Goal: Task Accomplishment & Management: Use online tool/utility

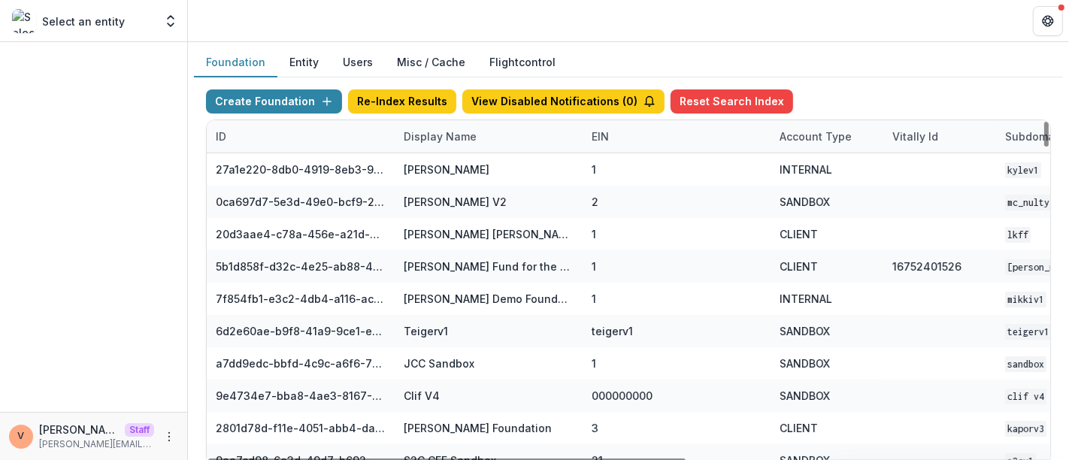
click at [476, 125] on div "Display Name" at bounding box center [489, 136] width 188 height 32
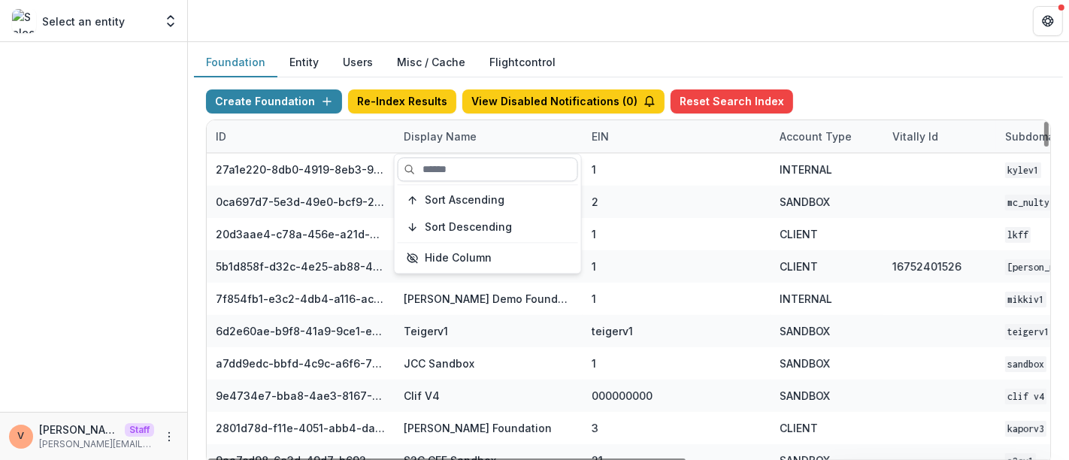
click at [464, 165] on input at bounding box center [488, 169] width 180 height 24
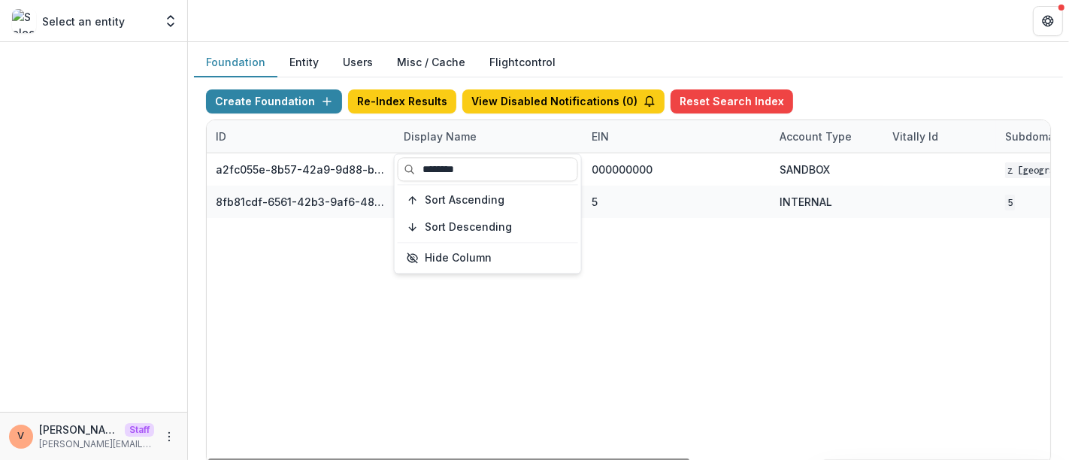
type input "********"
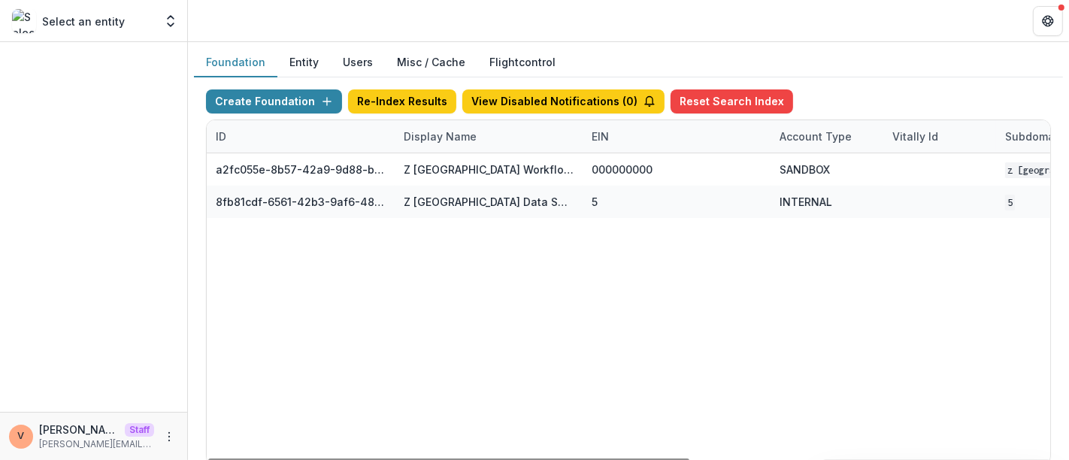
click at [764, 243] on div "a2fc055e-8b57-42a9-9d88-b32bf4bf7ad9 Z Zurich Workflow Sandbox 000000000 SANDBO…" at bounding box center [939, 308] width 1465 height 311
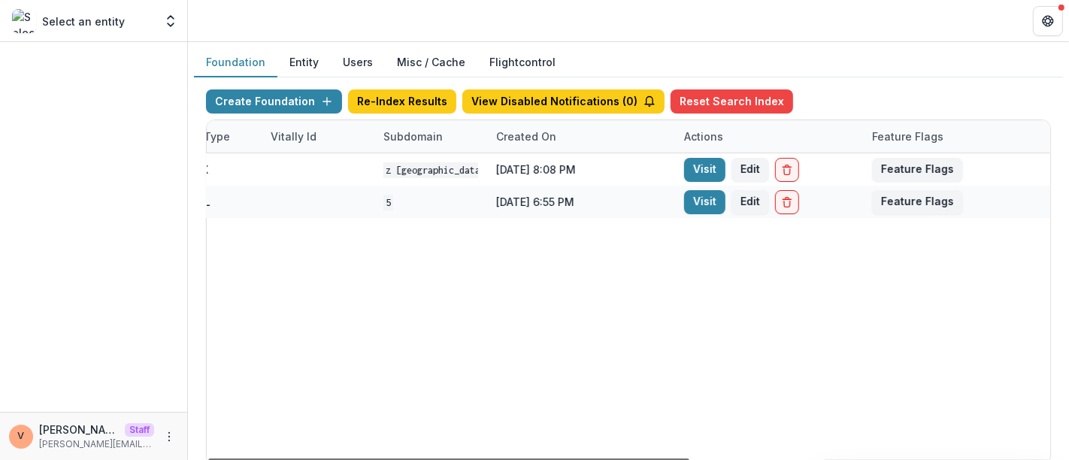
scroll to position [0, 625]
drag, startPoint x: 564, startPoint y: 458, endPoint x: 942, endPoint y: 443, distance: 379.0
click at [689, 458] on div at bounding box center [448, 460] width 481 height 5
drag, startPoint x: 717, startPoint y: 289, endPoint x: 694, endPoint y: 236, distance: 57.2
click at [695, 268] on div "a2fc055e-8b57-42a9-9d88-b32bf4bf7ad9 Z Zurich Workflow Sandbox 000000000 SANDBO…" at bounding box center [316, 308] width 1465 height 311
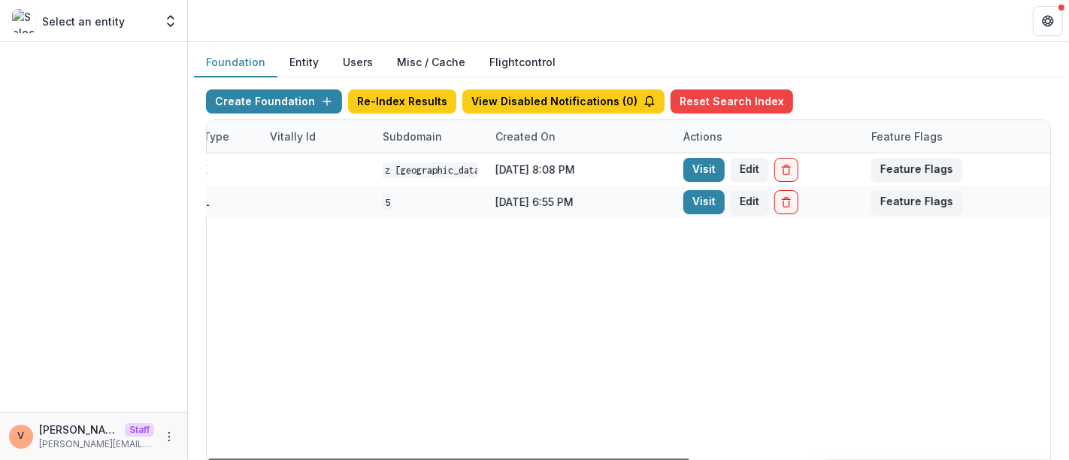
drag, startPoint x: 733, startPoint y: 458, endPoint x: 750, endPoint y: 458, distance: 16.5
click at [689, 458] on div at bounding box center [448, 460] width 481 height 5
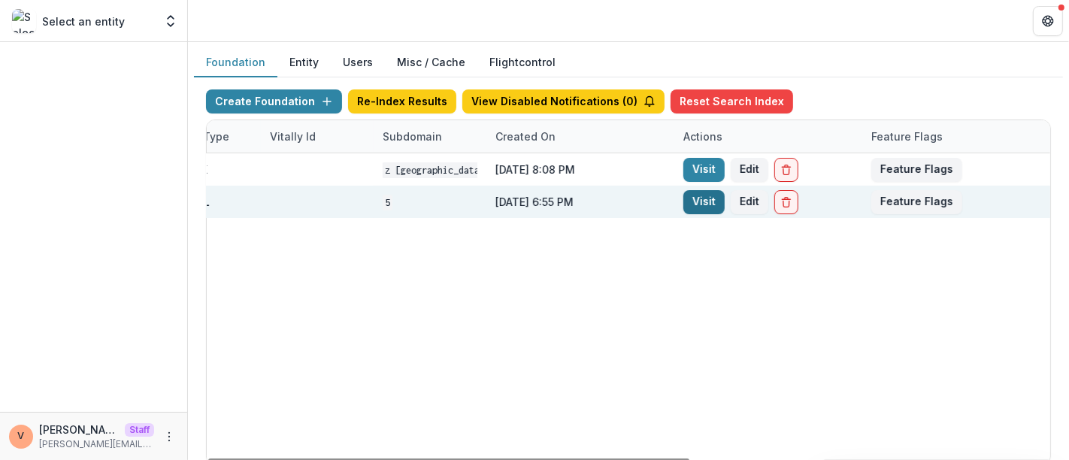
click at [697, 197] on link "Visit" at bounding box center [703, 202] width 41 height 24
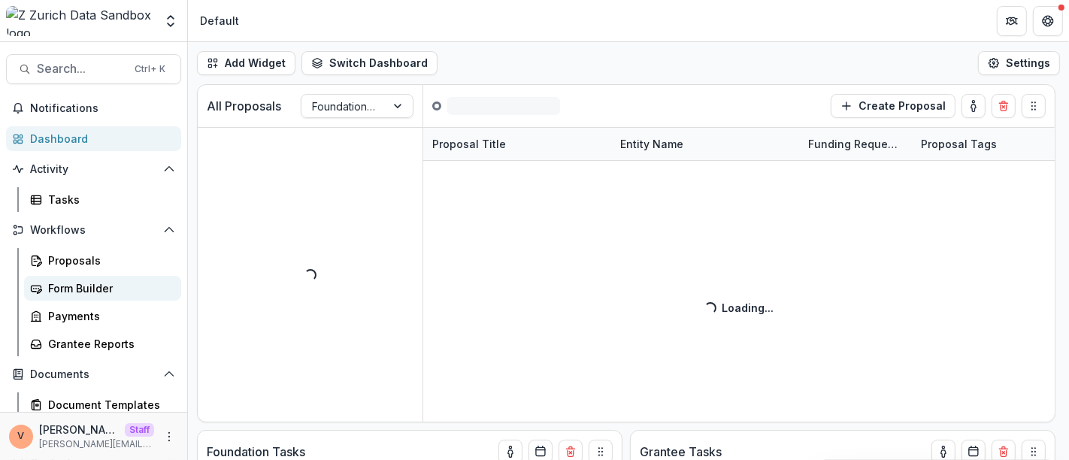
click at [63, 287] on div "Form Builder" at bounding box center [108, 288] width 121 height 16
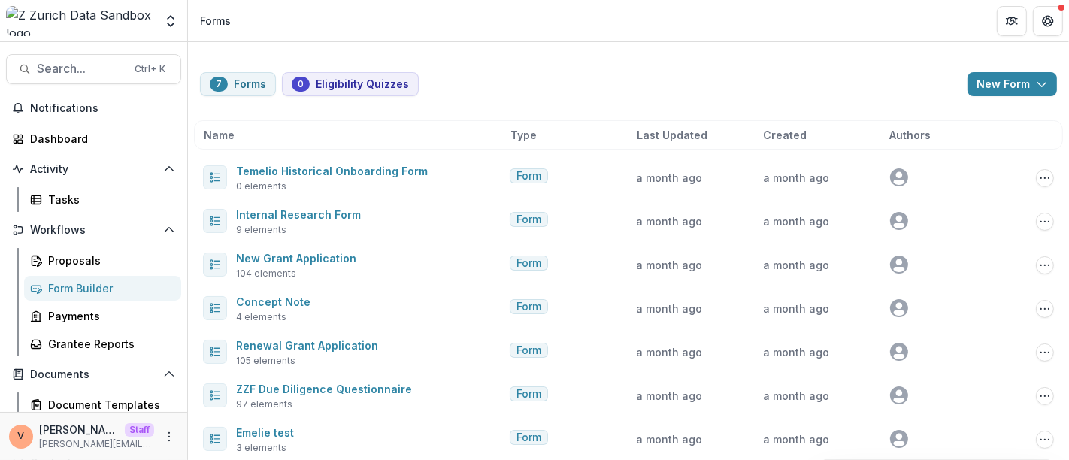
click at [561, 60] on div "7 Forms 0 Eligibility Quizzes New Form New Eligibility Quiz New Form Name Type …" at bounding box center [628, 257] width 881 height 431
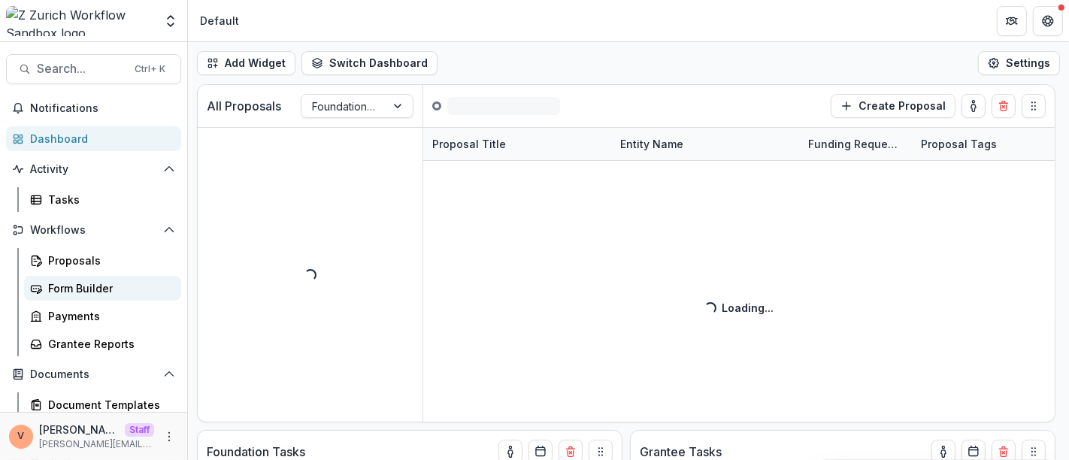
click at [103, 291] on div "Form Builder" at bounding box center [108, 288] width 121 height 16
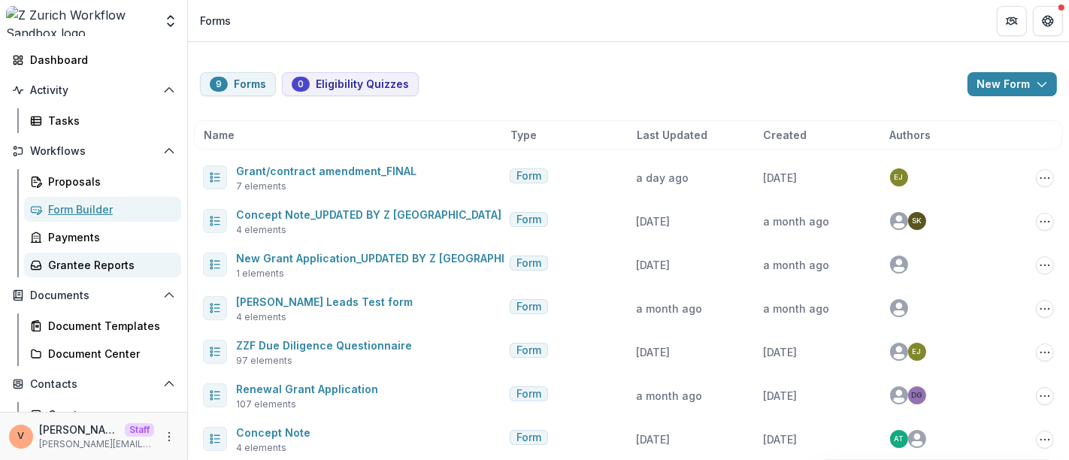
scroll to position [167, 0]
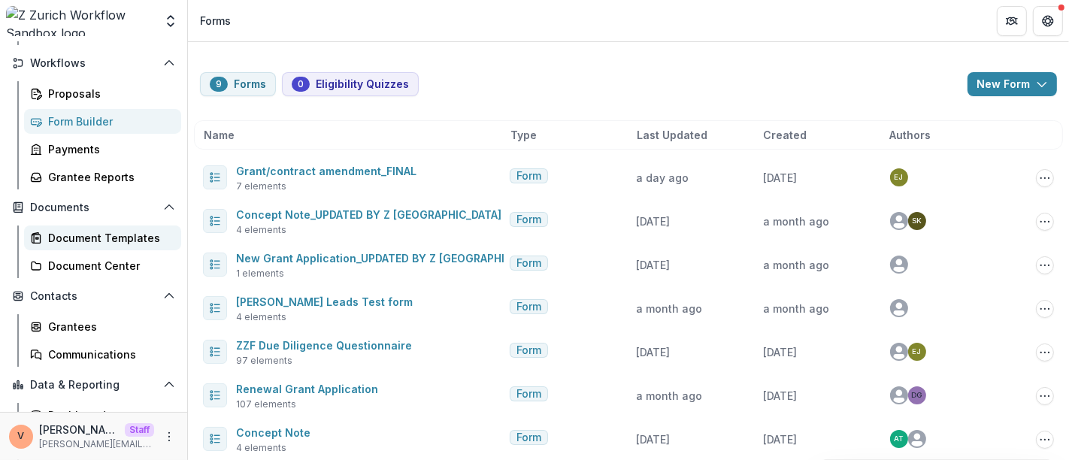
click at [107, 239] on div "Document Templates" at bounding box center [108, 238] width 121 height 16
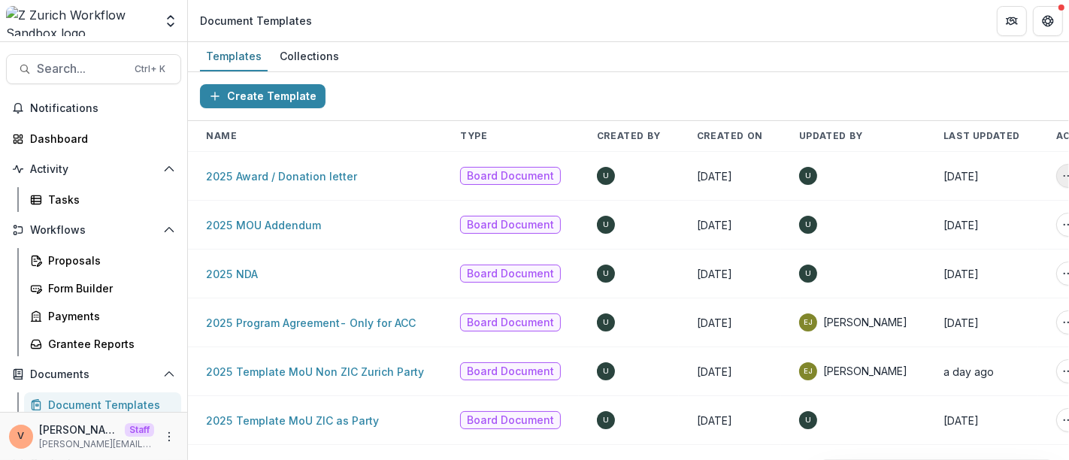
click at [1062, 177] on icon "More Action" at bounding box center [1068, 176] width 12 height 12
click at [890, 93] on div "Create Template" at bounding box center [628, 96] width 881 height 49
click at [302, 172] on link "2025 Award / Donation letter" at bounding box center [281, 176] width 151 height 13
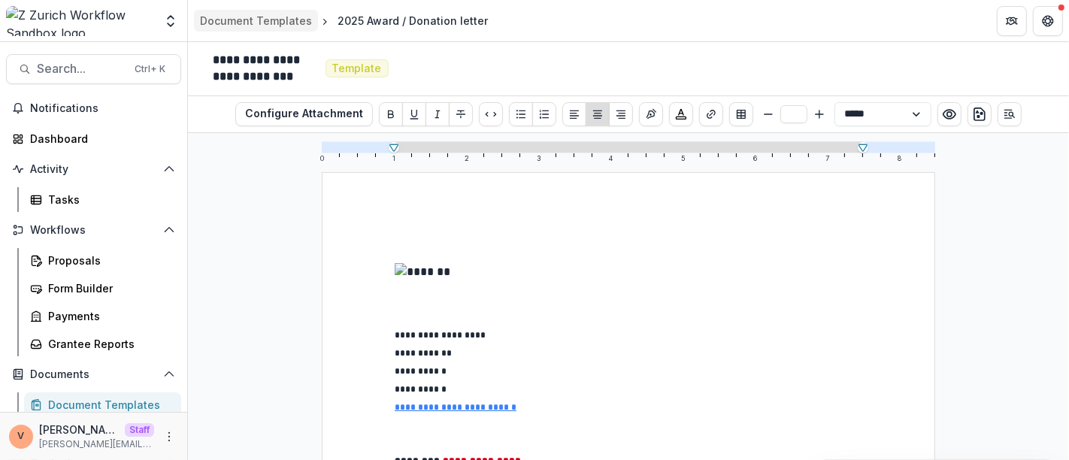
click at [257, 23] on div "Document Templates" at bounding box center [256, 21] width 112 height 16
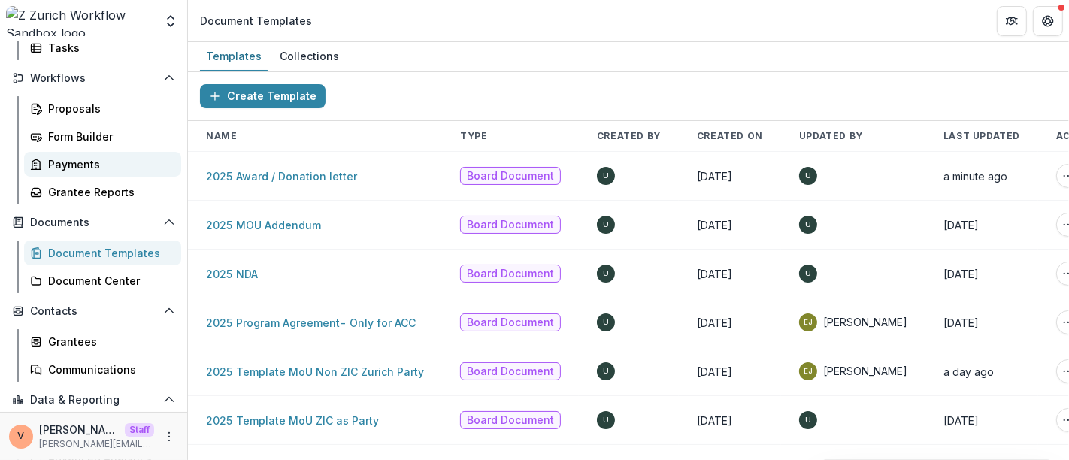
scroll to position [167, 0]
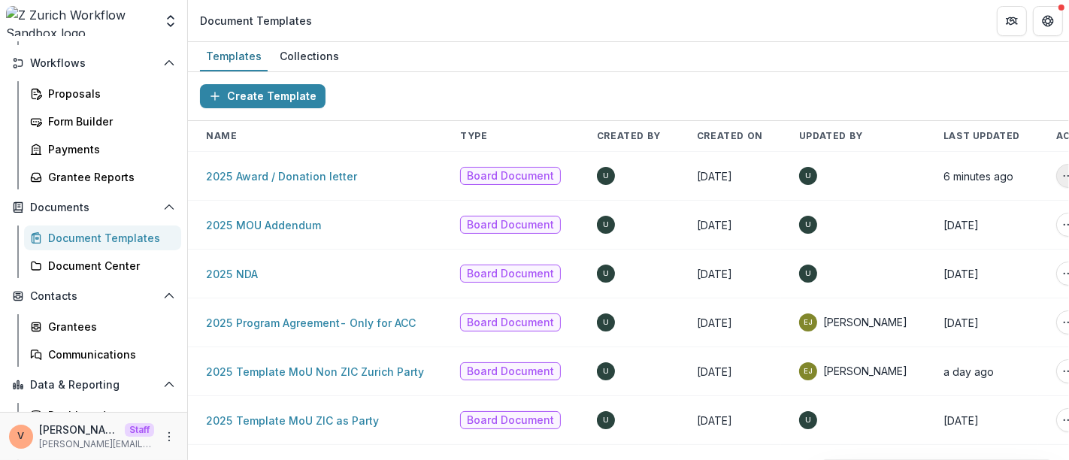
click at [1068, 176] on circle "More Action" at bounding box center [1072, 176] width 1 height 1
click at [893, 74] on div "Create Template" at bounding box center [628, 96] width 881 height 49
click at [249, 174] on link "2025 Award / Donation letter" at bounding box center [281, 176] width 151 height 13
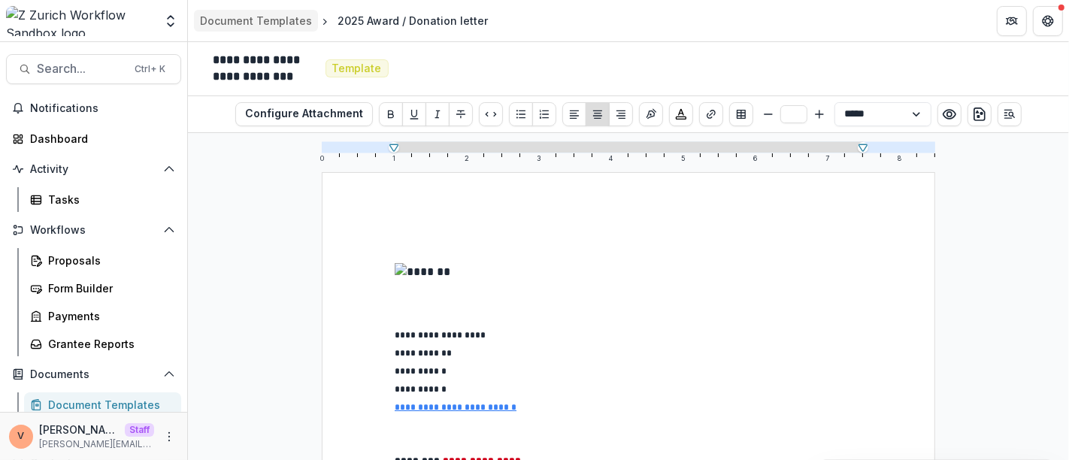
click at [235, 17] on div "Document Templates" at bounding box center [256, 21] width 112 height 16
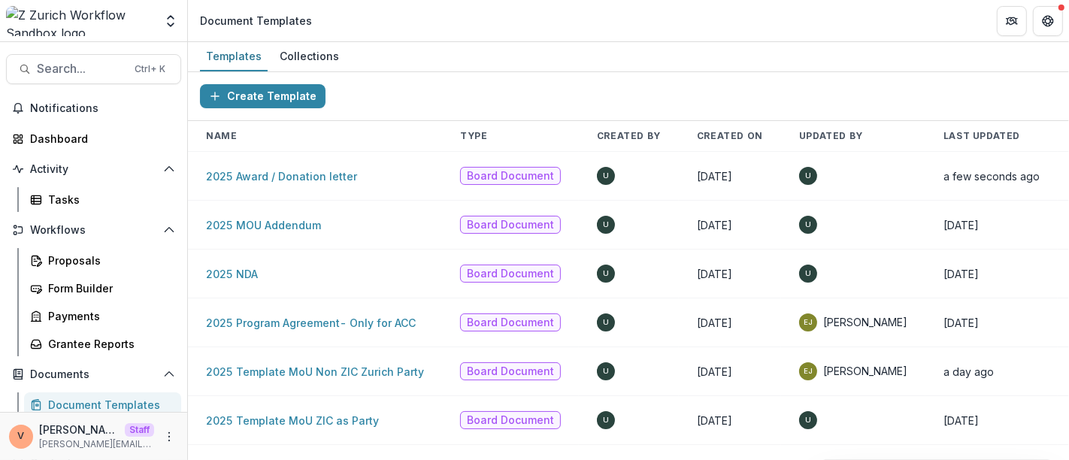
click at [1068, 175] on icon "More Action" at bounding box center [1087, 176] width 12 height 12
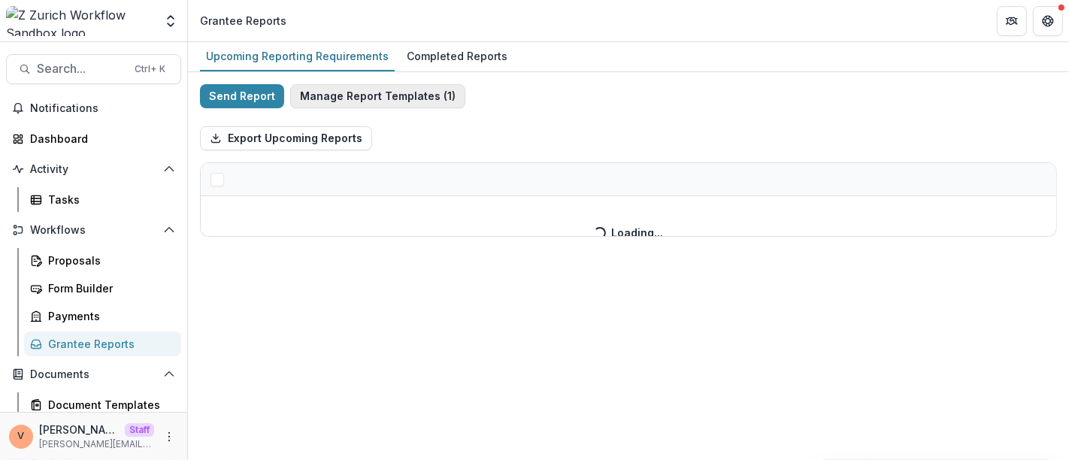
click at [377, 96] on button "Manage Report Templates ( 1 )" at bounding box center [377, 96] width 175 height 24
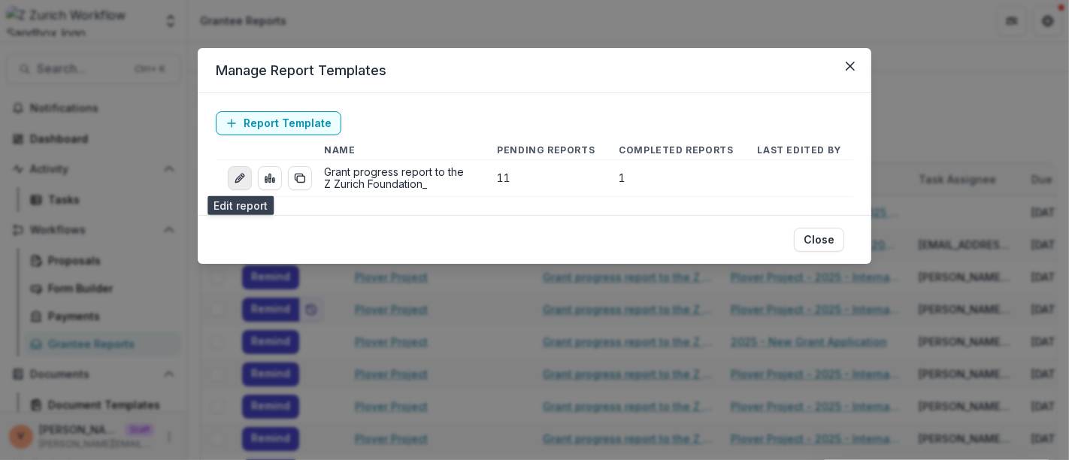
click at [238, 181] on icon "edit-report" at bounding box center [240, 178] width 12 height 12
